Goal: Navigation & Orientation: Find specific page/section

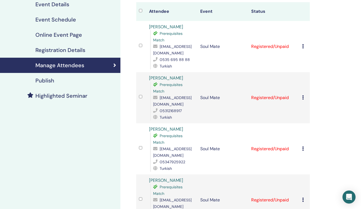
scroll to position [53, 0]
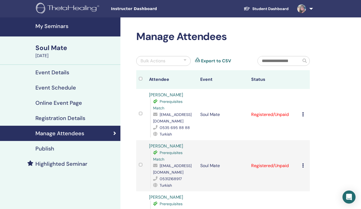
click at [54, 47] on div "Soul Mate" at bounding box center [76, 47] width 82 height 9
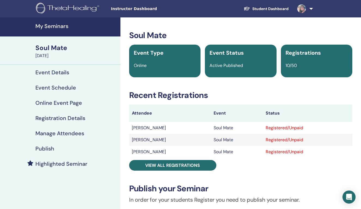
click at [60, 29] on h4 "My Seminars" at bounding box center [76, 26] width 82 height 7
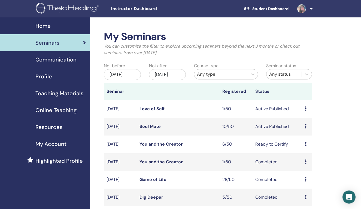
click at [156, 112] on link "Love of Self" at bounding box center [151, 109] width 25 height 6
